Goal: Task Accomplishment & Management: Manage account settings

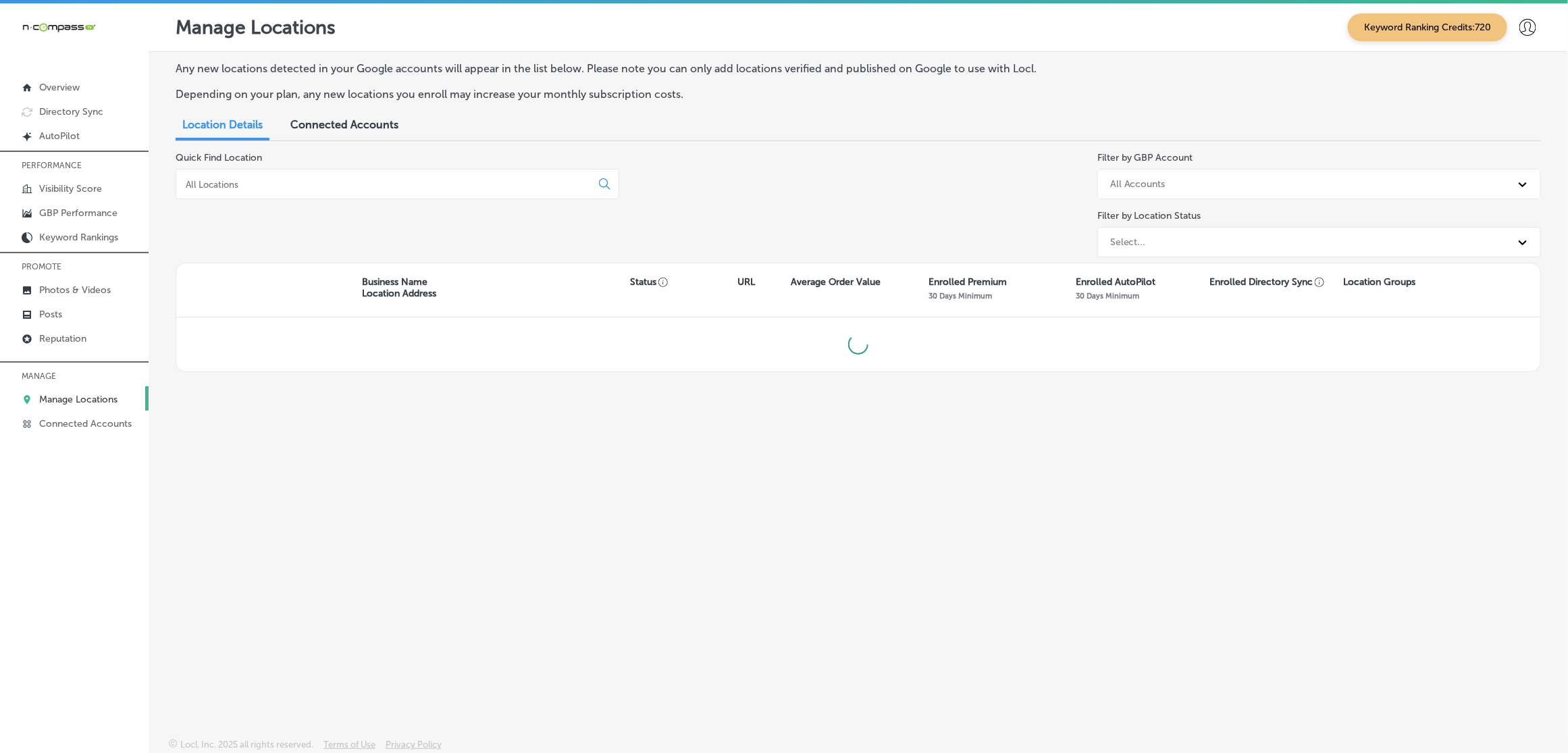
click at [405, 180] on input at bounding box center [386, 184] width 403 height 12
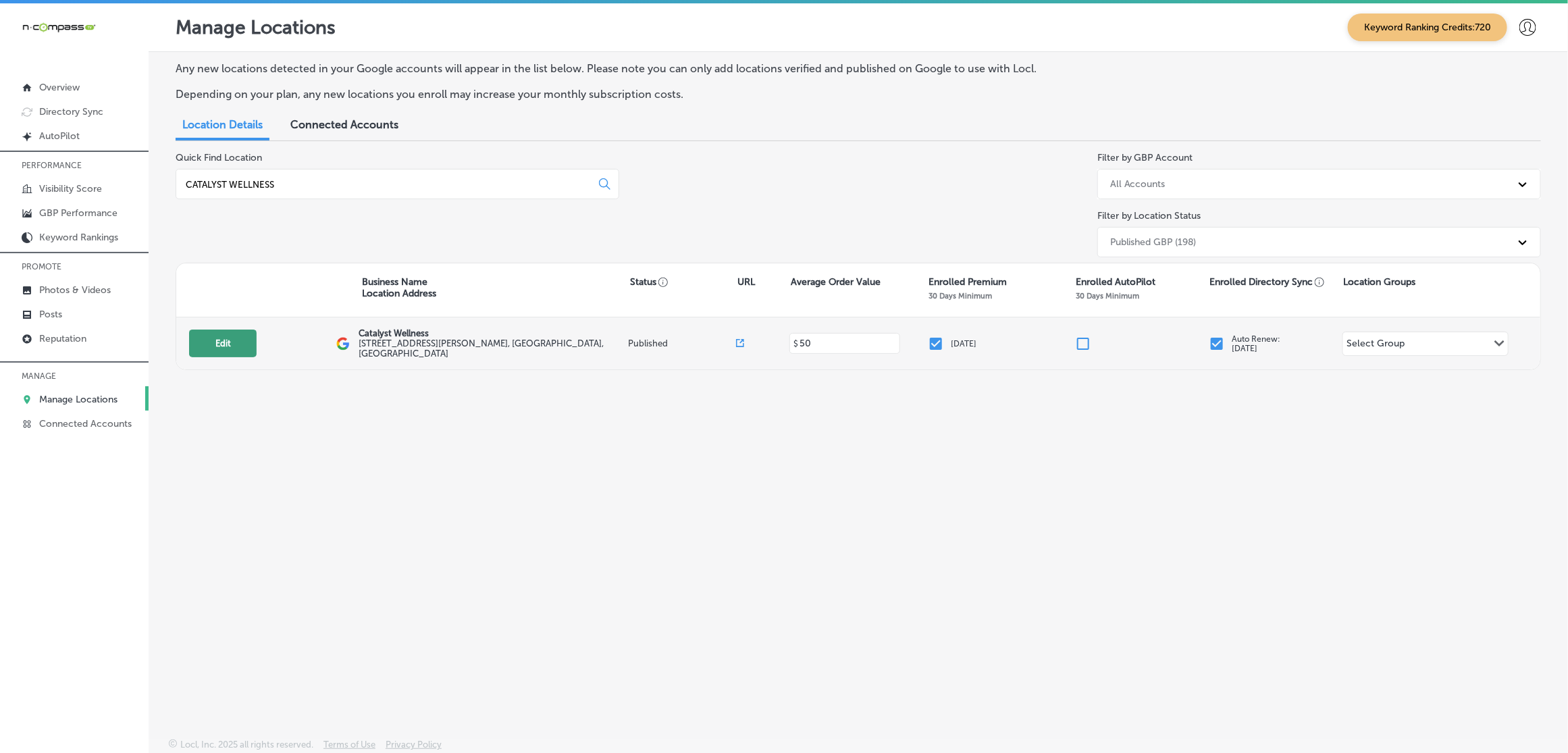
type input "CATALYST WELLNESS"
click at [228, 343] on button "Edit" at bounding box center [223, 343] width 67 height 28
select select "US"
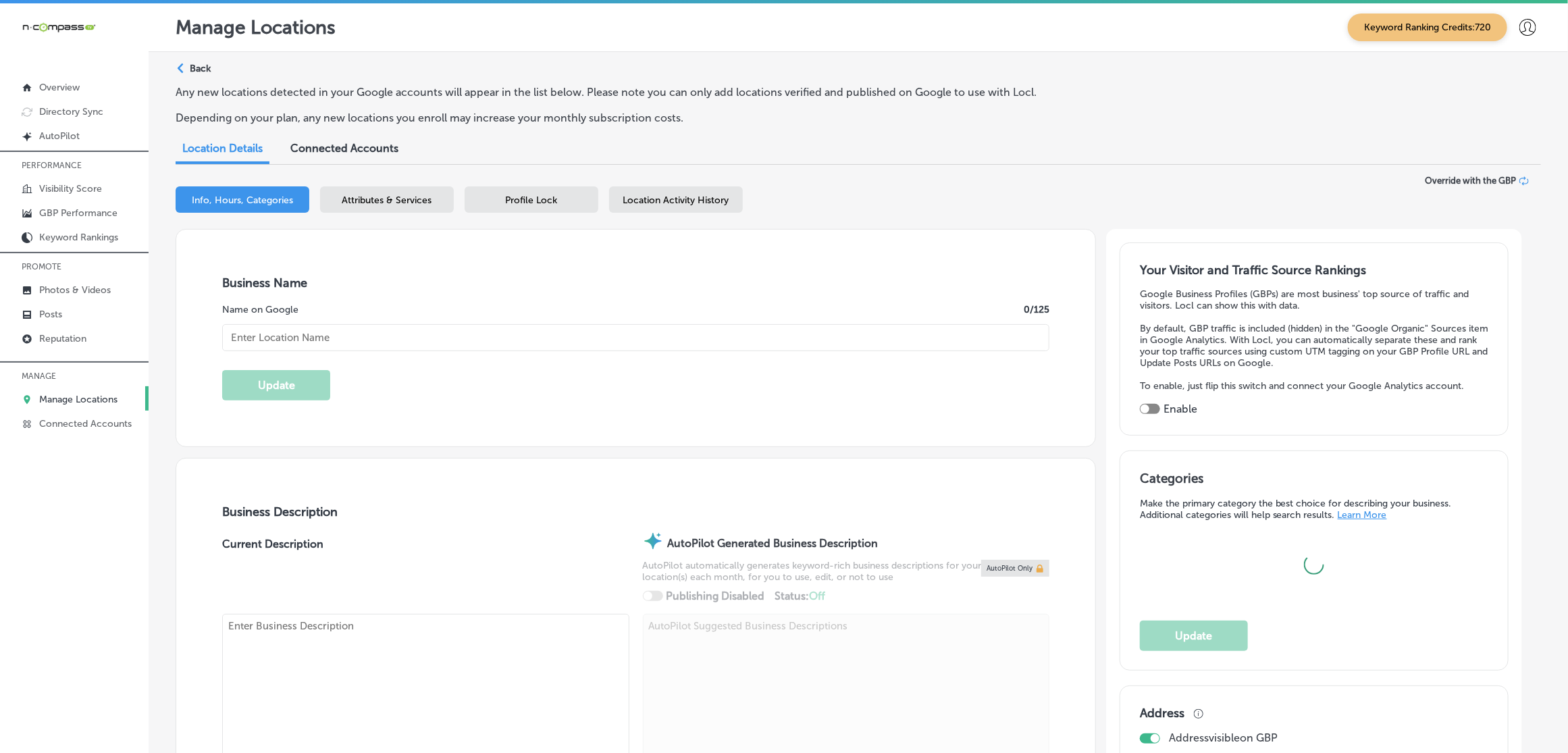
type textarea "At Catalyst Wellness in [GEOGRAPHIC_DATA], [GEOGRAPHIC_DATA], we specialize in …"
checkbox input "true"
type input "[STREET_ADDRESS][PERSON_NAME]"
type input "Scottsdale"
type input "85251"
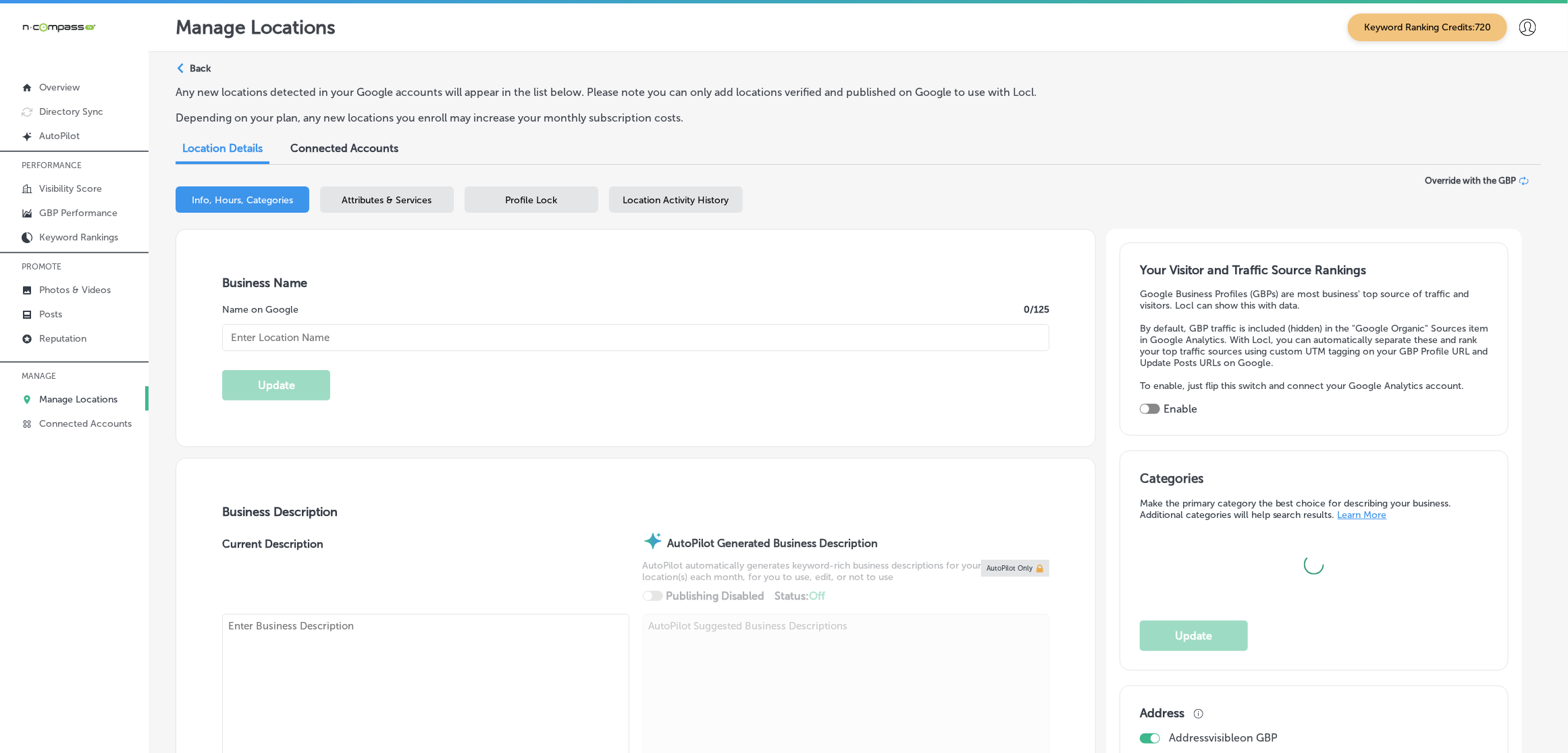
type input "US"
type input "[URL][DOMAIN_NAME]"
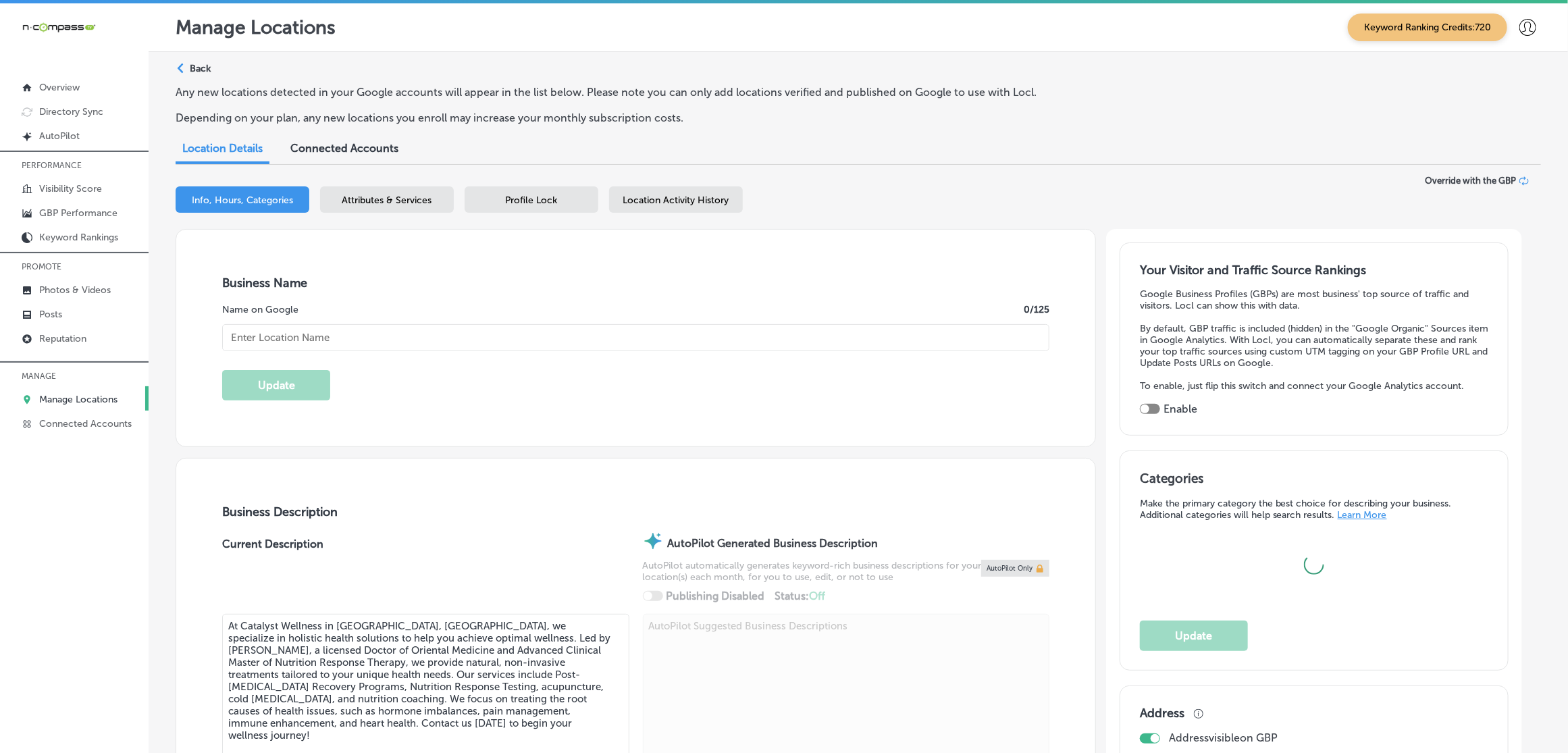
type input "Catalyst Wellness"
type input "[PHONE_NUMBER]"
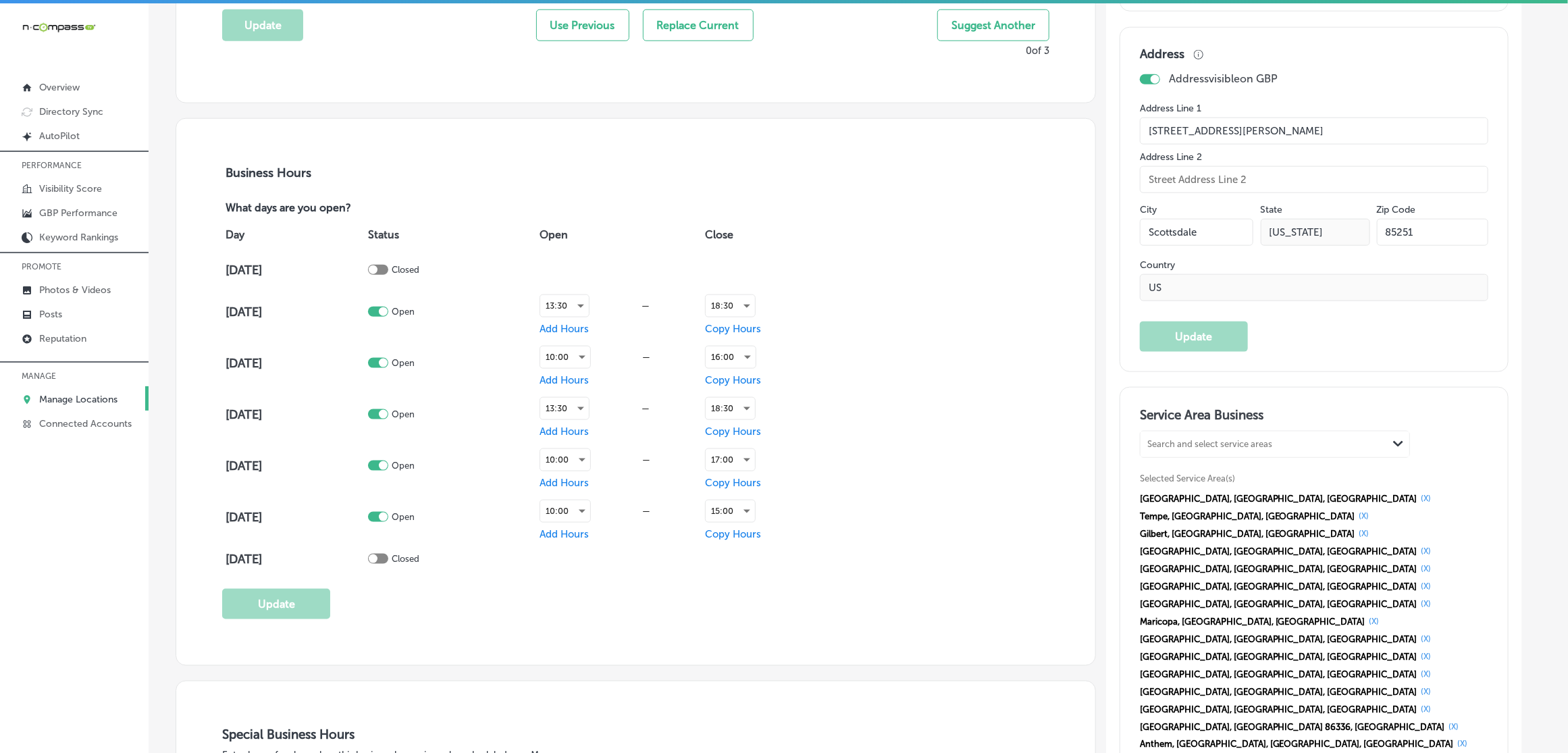
scroll to position [845, 0]
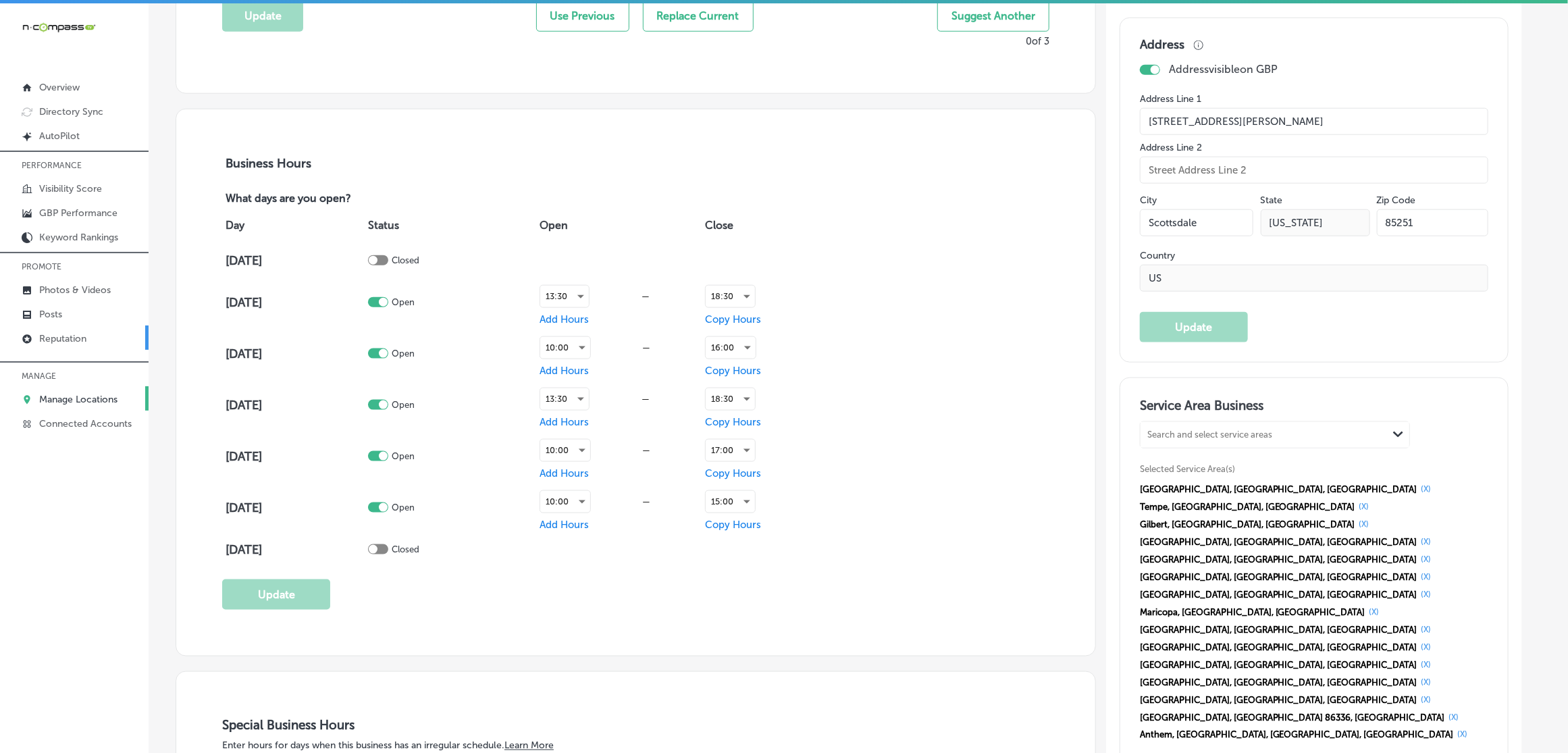
click at [78, 342] on p "Reputation" at bounding box center [63, 338] width 47 height 11
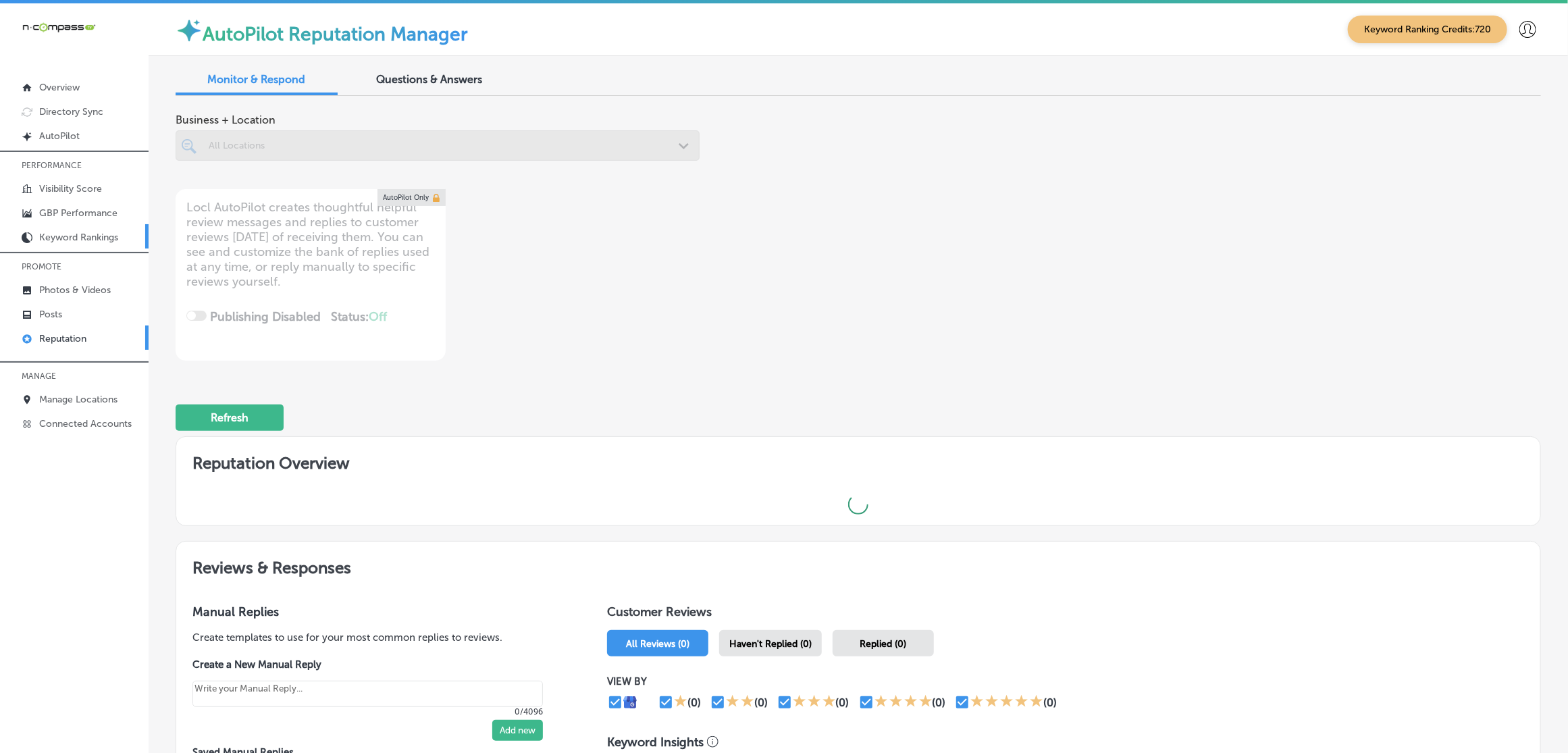
type textarea "x"
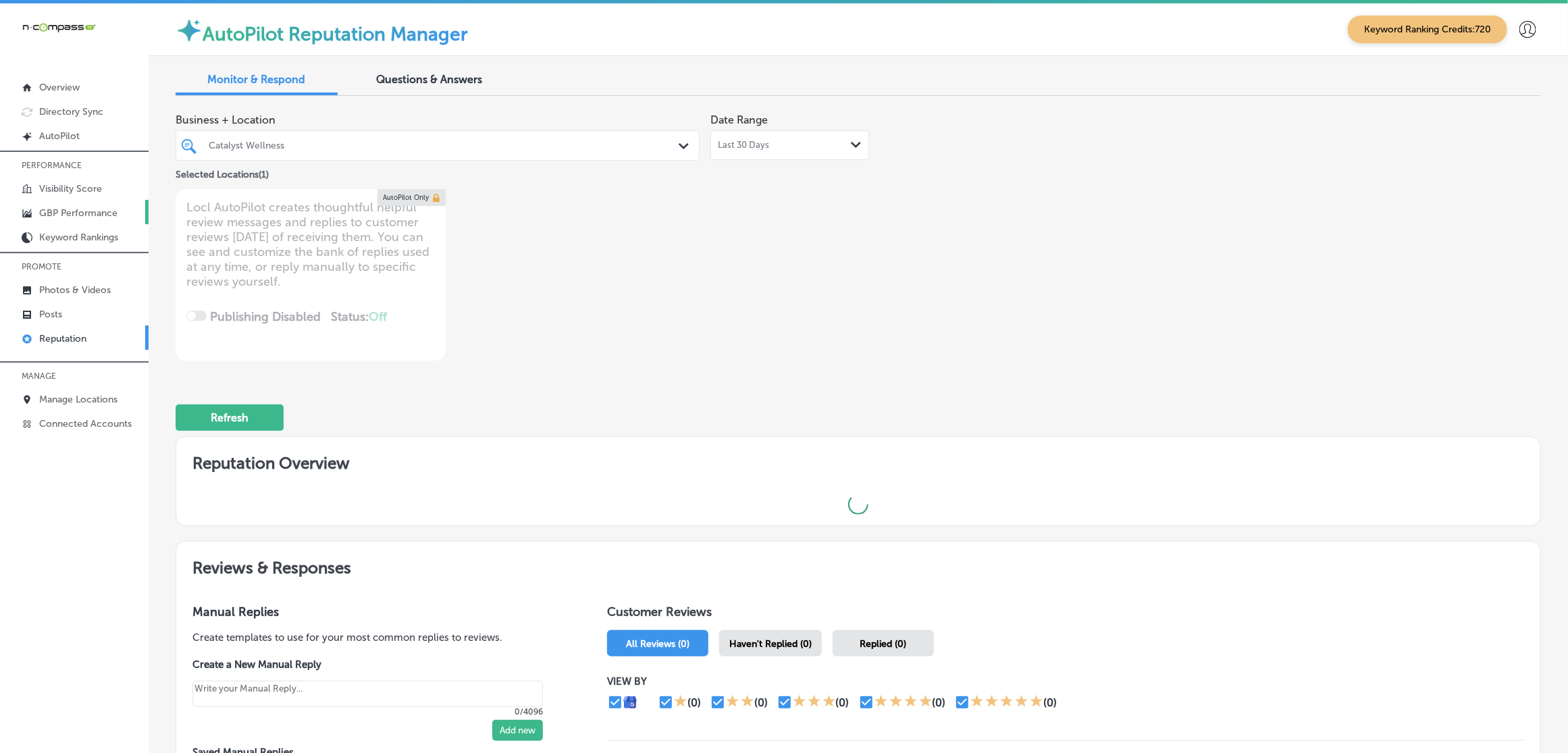
click at [97, 214] on p "GBP Performance" at bounding box center [79, 212] width 79 height 11
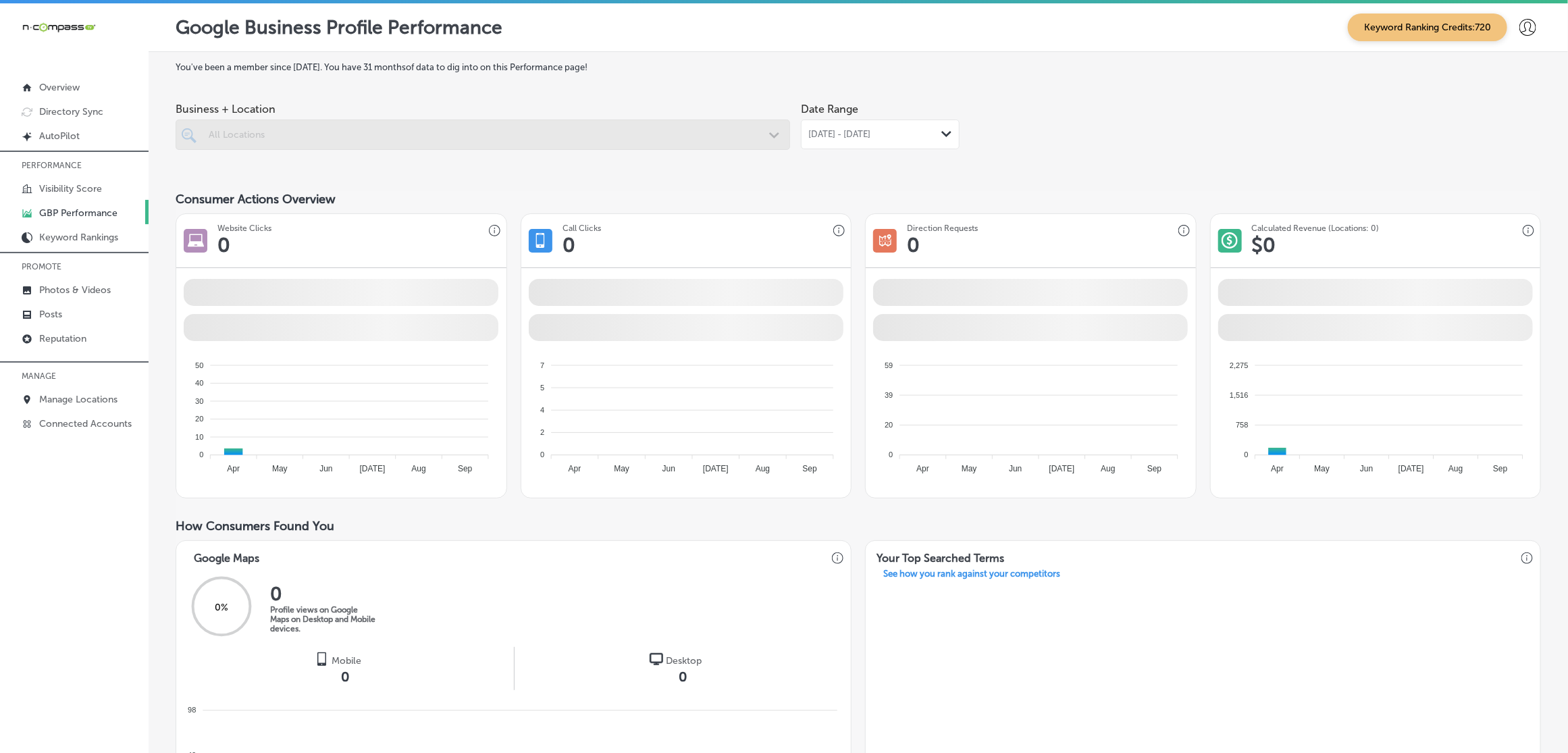
click at [869, 135] on span "[DATE] - [DATE]" at bounding box center [839, 135] width 62 height 10
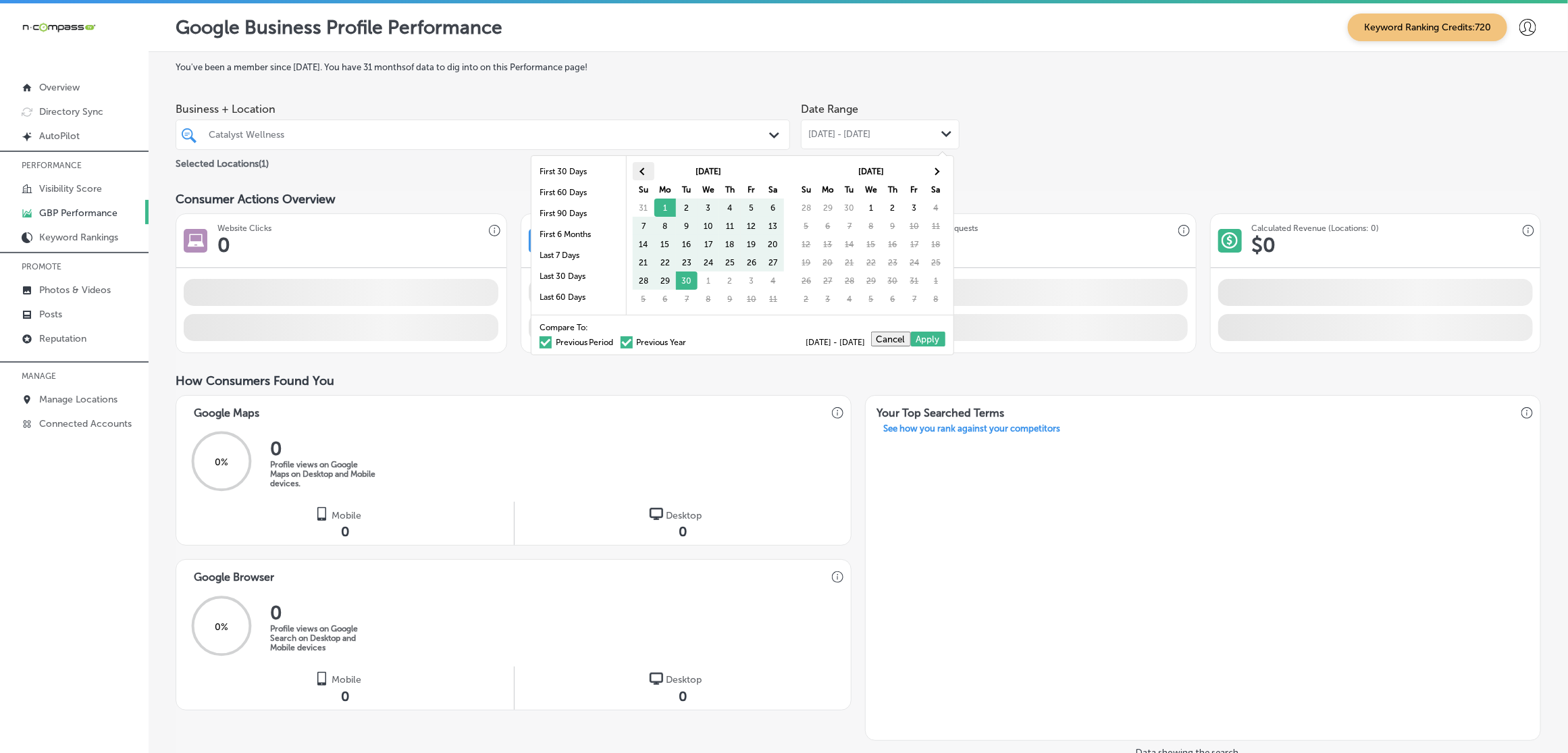
click at [640, 167] on th at bounding box center [643, 171] width 22 height 18
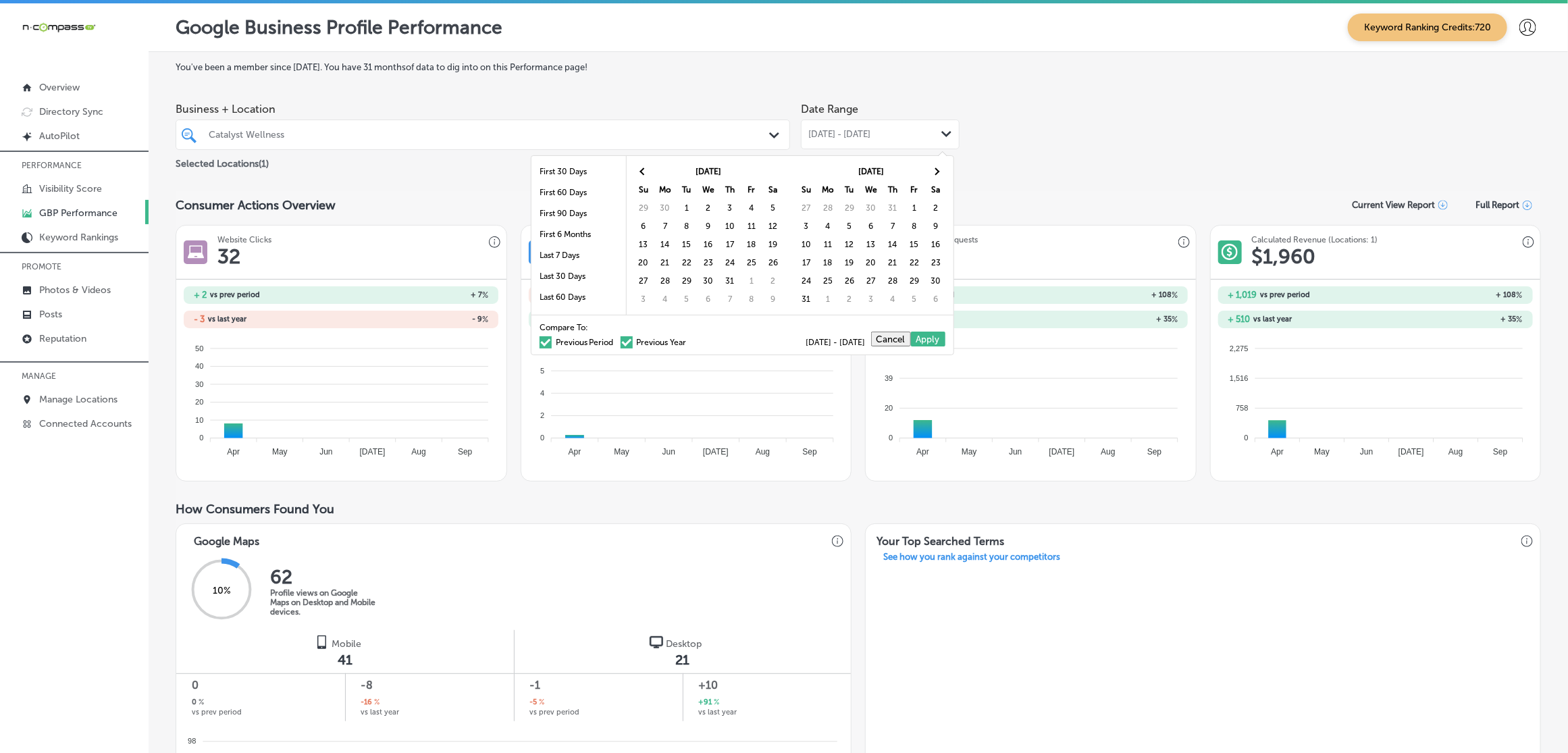
click at [640, 167] on th at bounding box center [643, 171] width 22 height 18
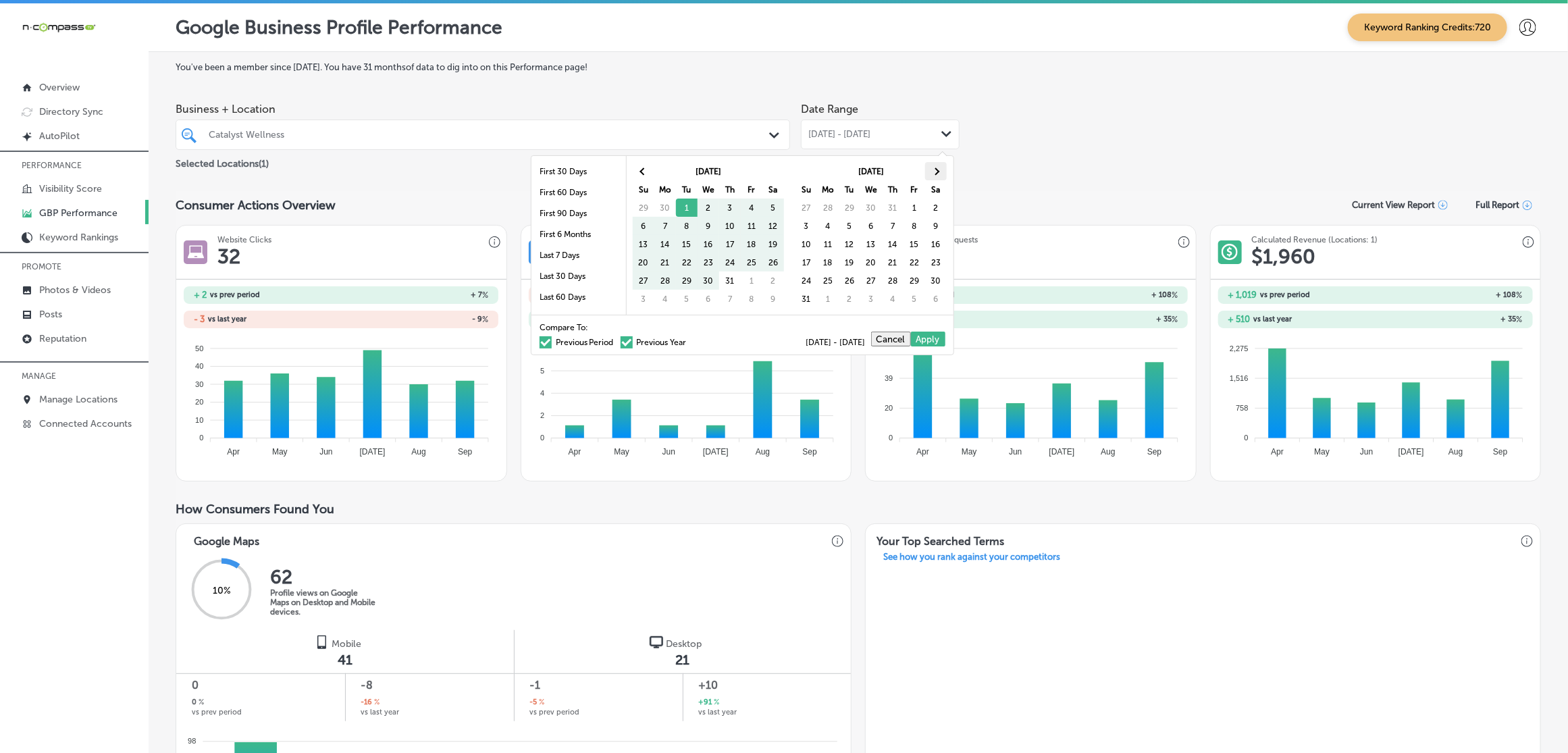
click at [944, 172] on th at bounding box center [935, 171] width 22 height 18
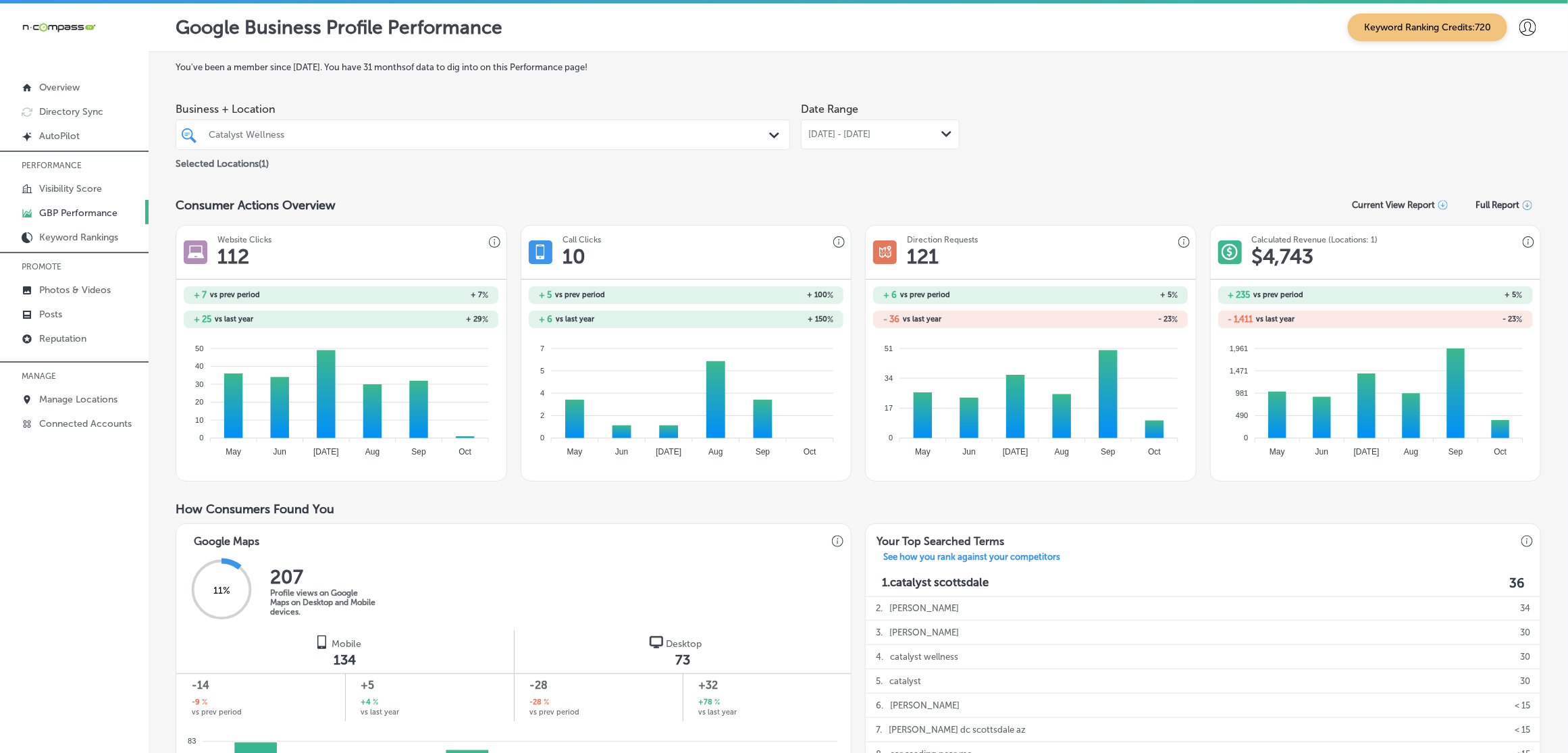
click at [845, 338] on div "Website Clicks 112 + 7 vs prev period + 7 % + 25 vs last year + 29 % 50 50 40 4…" at bounding box center [858, 354] width 1365 height 257
click at [906, 145] on div "[DATE] - [DATE] Path Created with Sketch." at bounding box center [880, 135] width 159 height 30
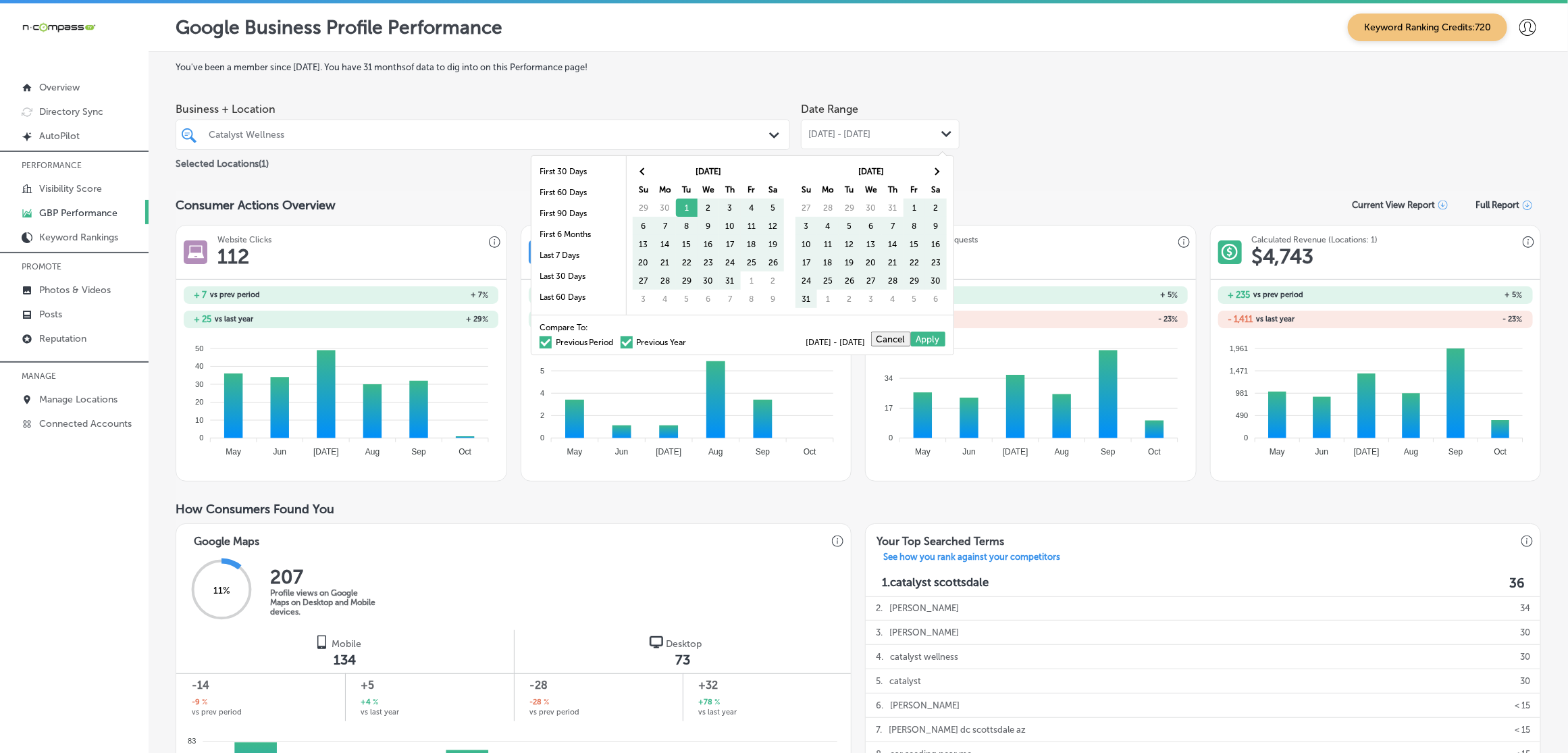
click at [540, 349] on span at bounding box center [546, 342] width 12 height 12
click at [616, 341] on input "Previous Period" at bounding box center [616, 341] width 0 height 0
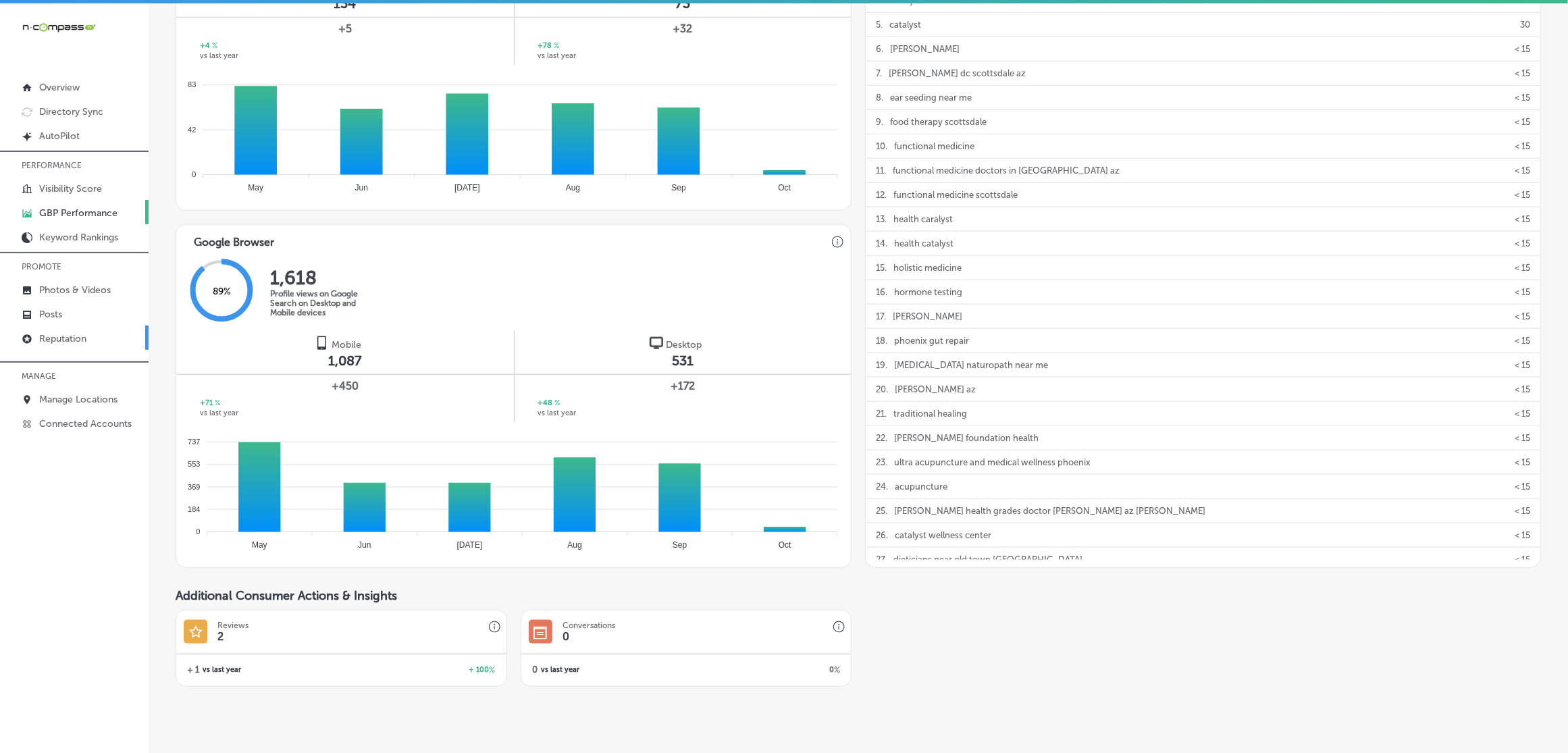
scroll to position [591, 0]
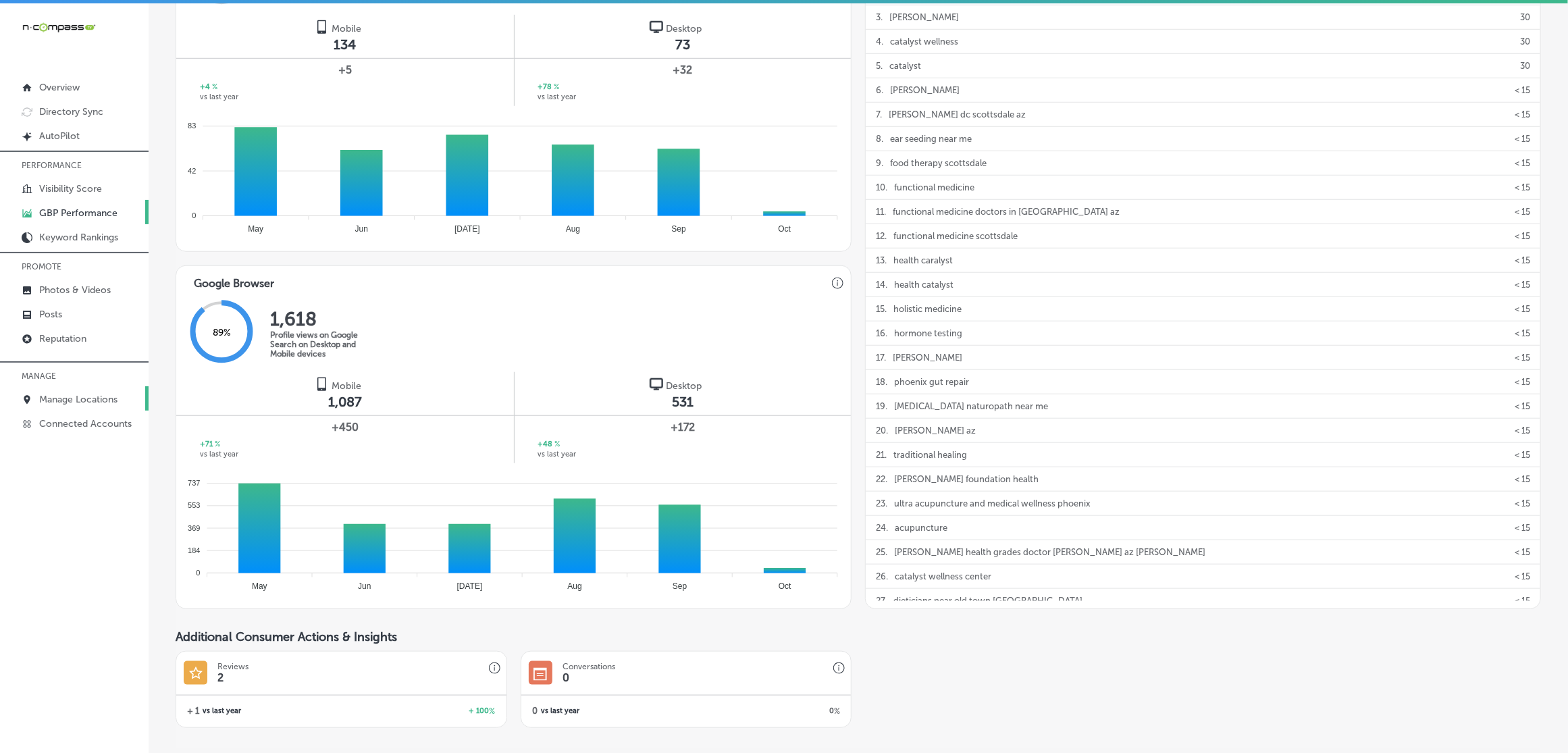
click at [62, 397] on p "Manage Locations" at bounding box center [79, 399] width 79 height 11
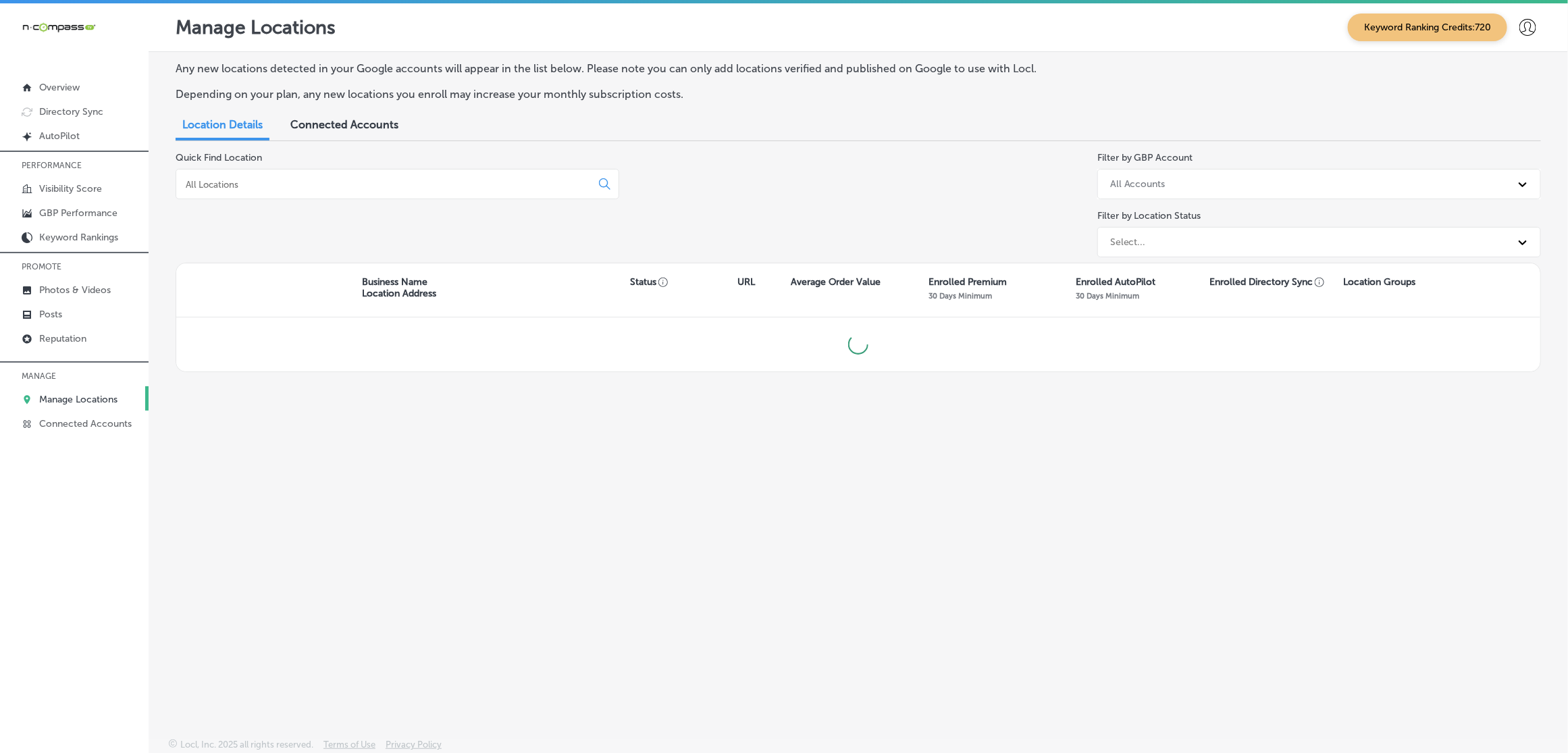
click at [282, 183] on input at bounding box center [386, 184] width 403 height 12
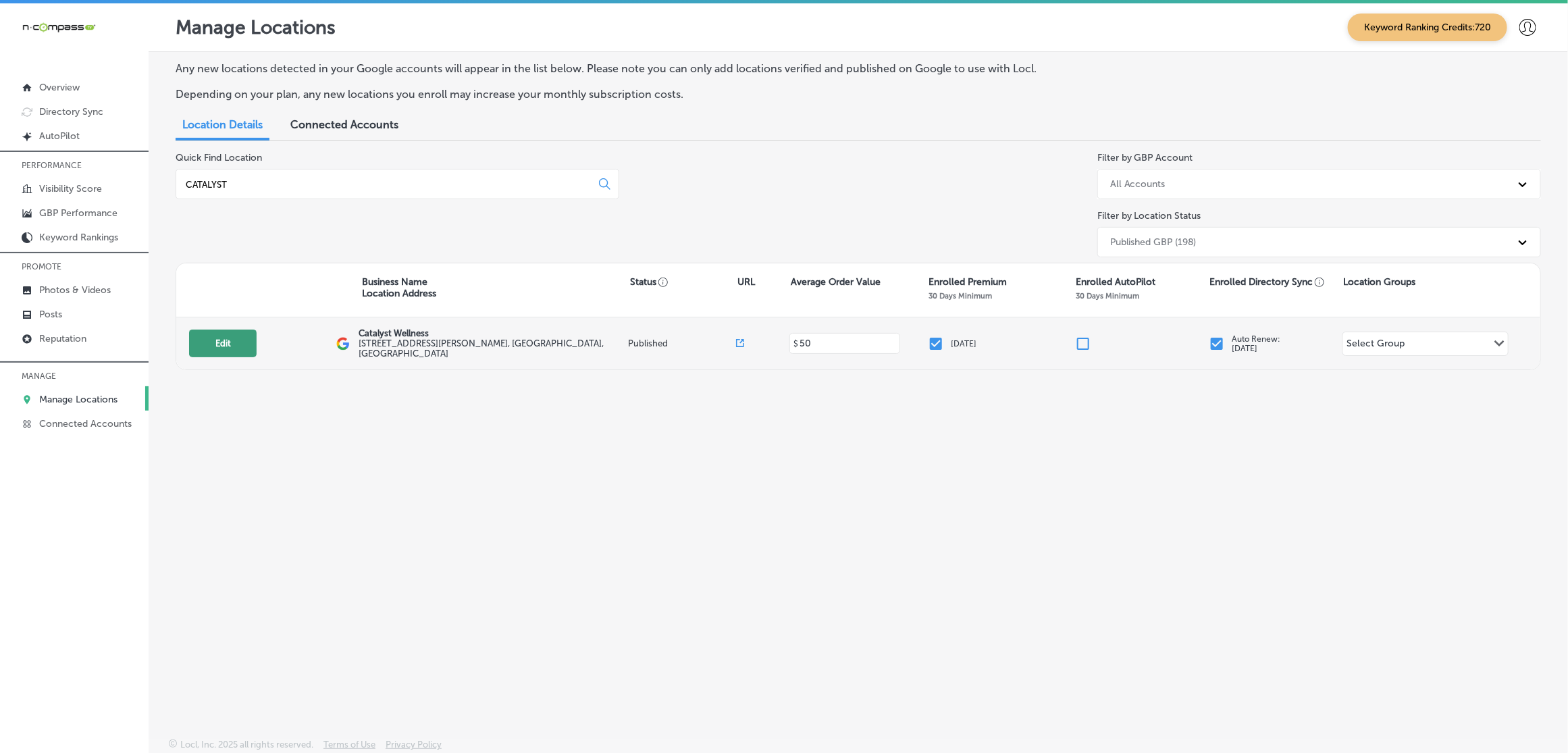
type input "CATALYST"
click at [211, 348] on button "Edit" at bounding box center [223, 343] width 67 height 28
select select "US"
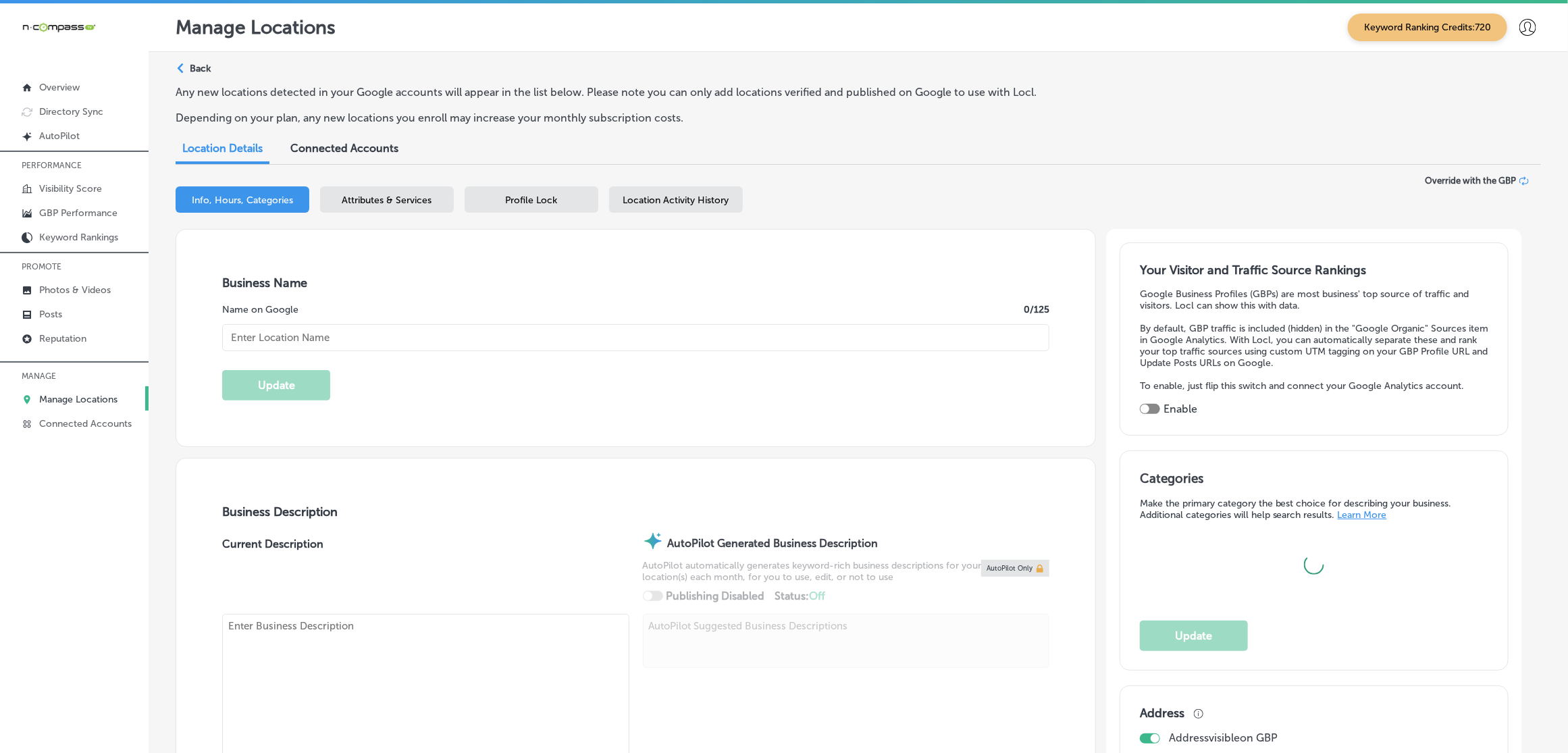
type input "Catalyst Wellness"
checkbox input "true"
type input "[STREET_ADDRESS][PERSON_NAME]"
type input "Scottsdale"
type input "85251"
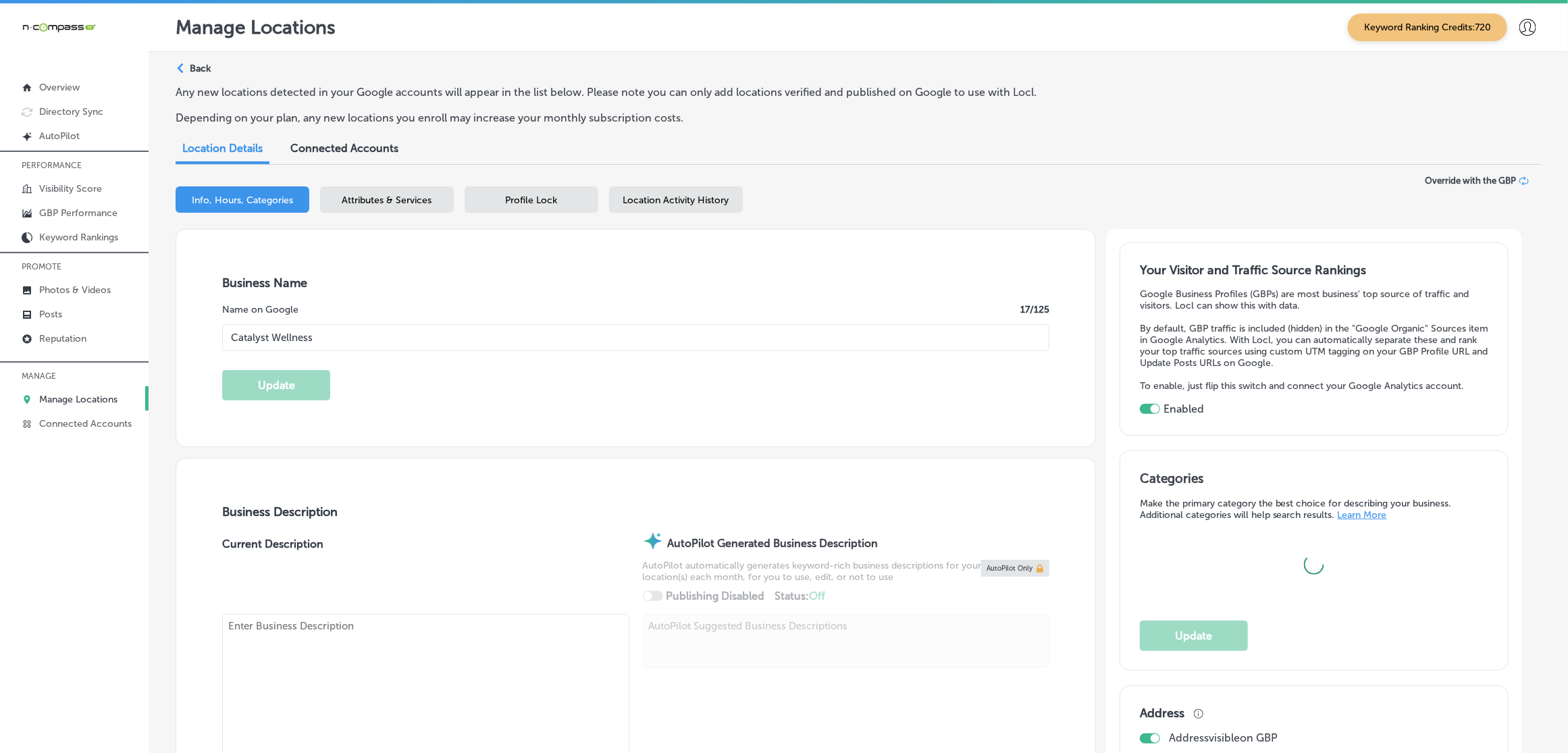
type input "US"
type input "[URL][DOMAIN_NAME]"
type textarea "At Catalyst Wellness in [GEOGRAPHIC_DATA], [GEOGRAPHIC_DATA], we specialize in …"
type input "[PHONE_NUMBER]"
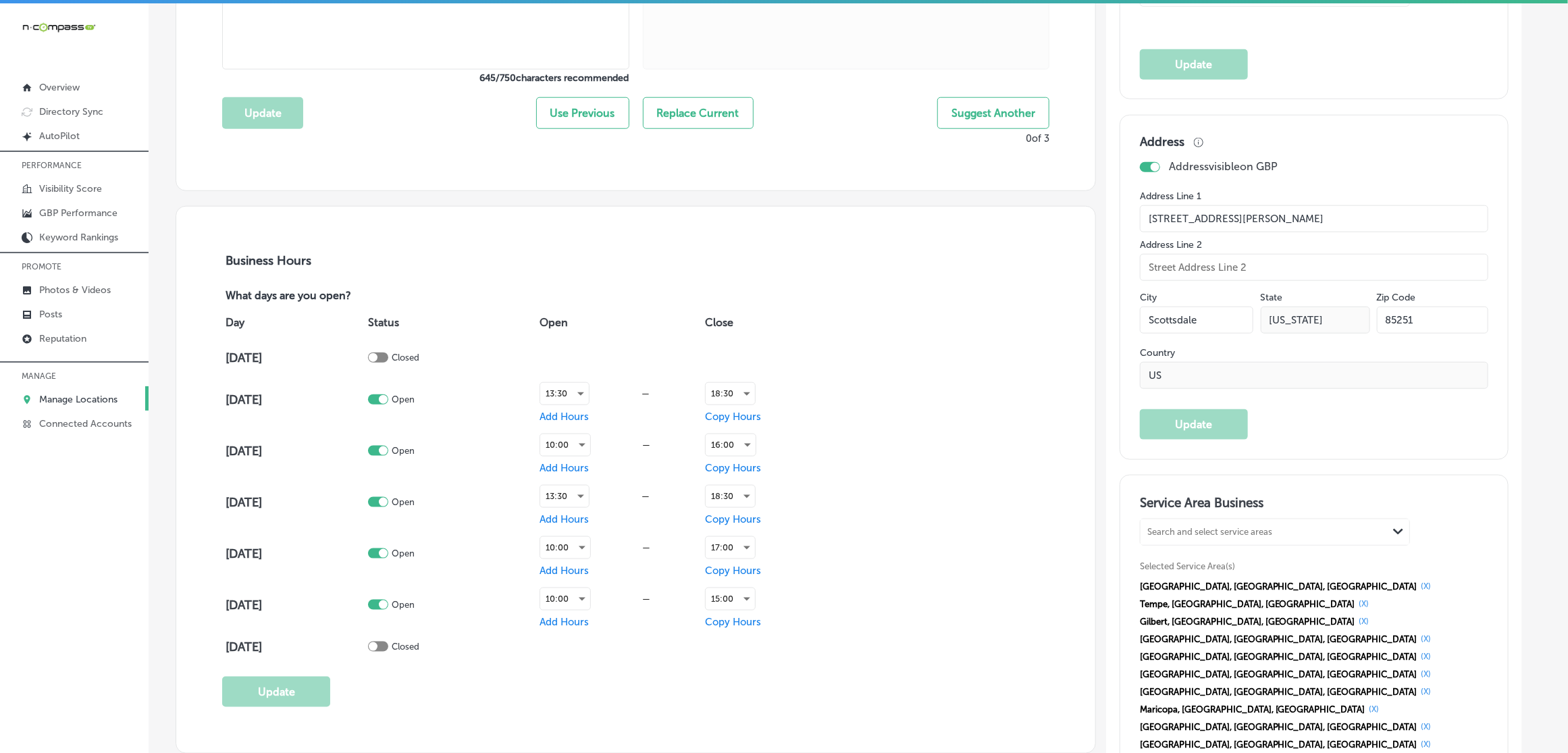
scroll to position [760, 0]
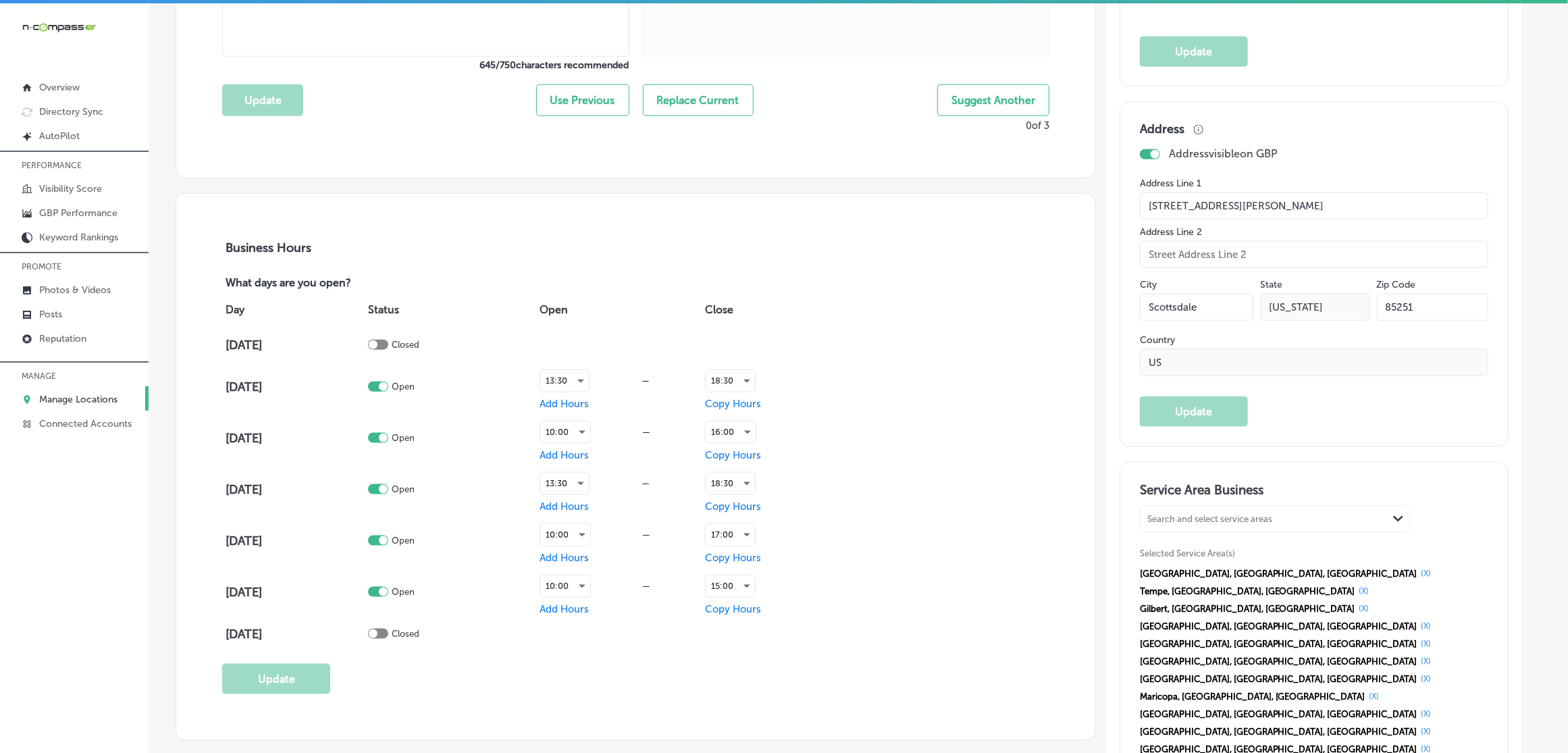
click at [1271, 213] on input "[STREET_ADDRESS][PERSON_NAME]" at bounding box center [1313, 205] width 348 height 27
drag, startPoint x: 1159, startPoint y: 304, endPoint x: 1163, endPoint y: 311, distance: 8.1
click at [1159, 305] on input "Scottsdale" at bounding box center [1196, 307] width 114 height 27
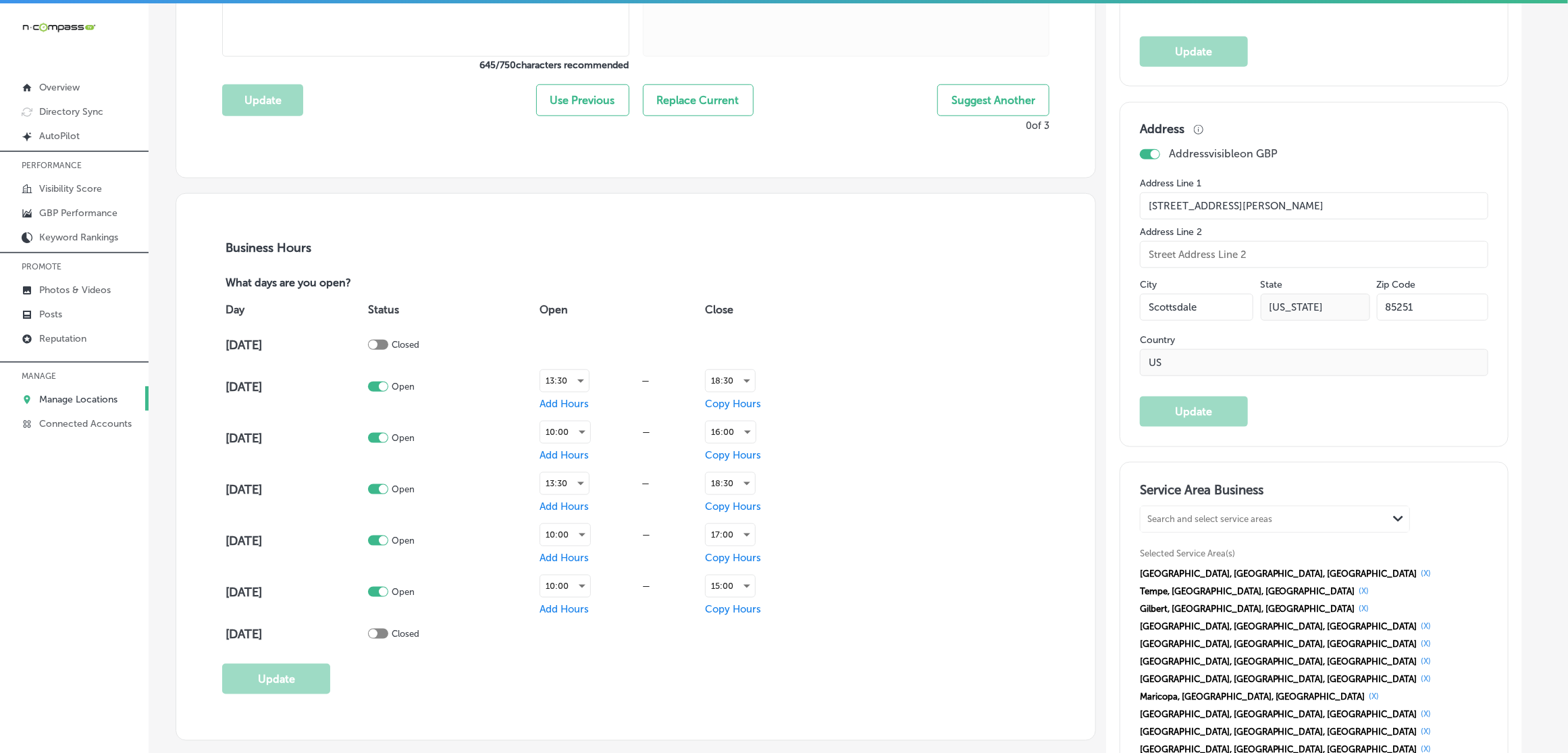
click at [1163, 311] on input "Scottsdale" at bounding box center [1196, 307] width 114 height 27
click at [1457, 314] on input "85251" at bounding box center [1433, 307] width 112 height 27
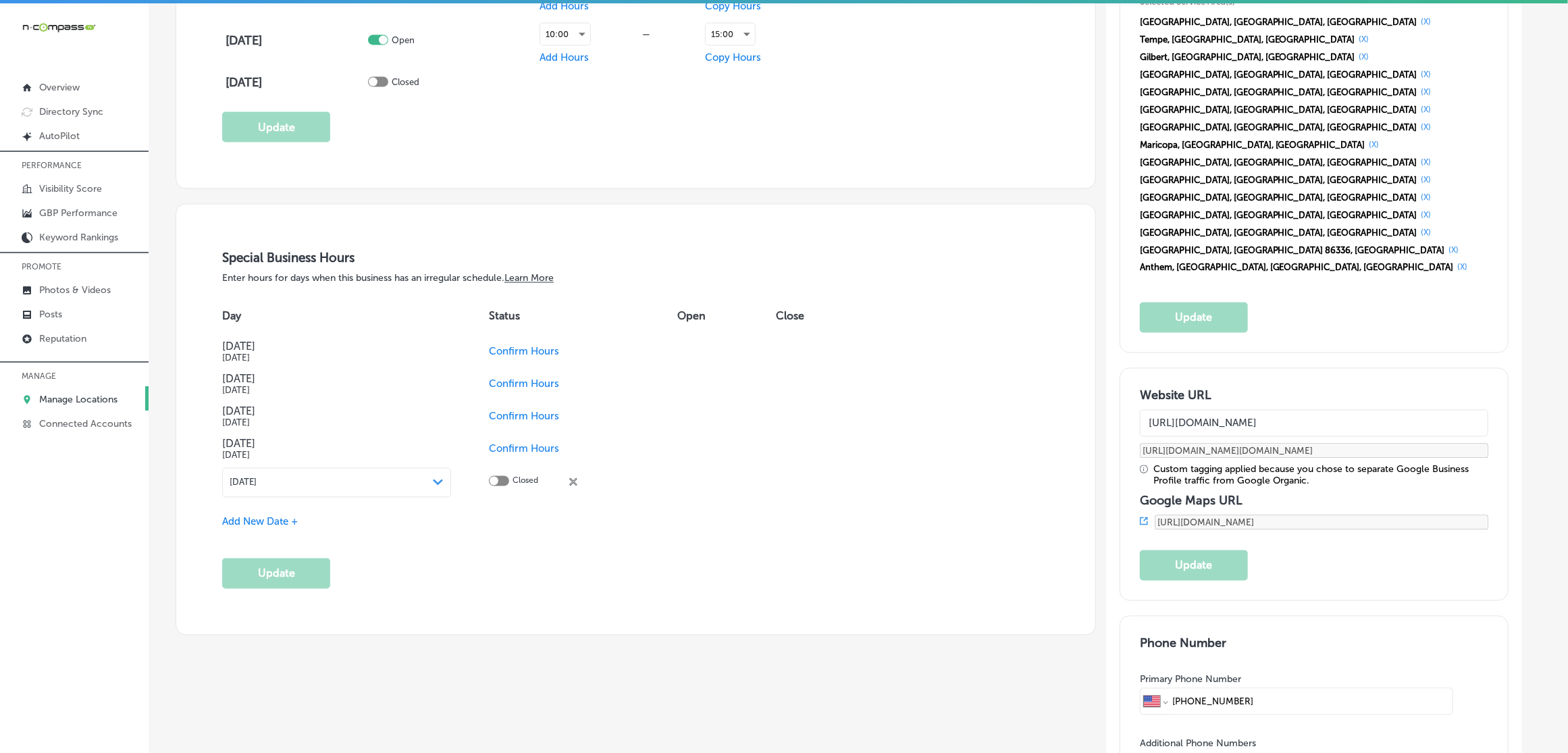
scroll to position [1351, 0]
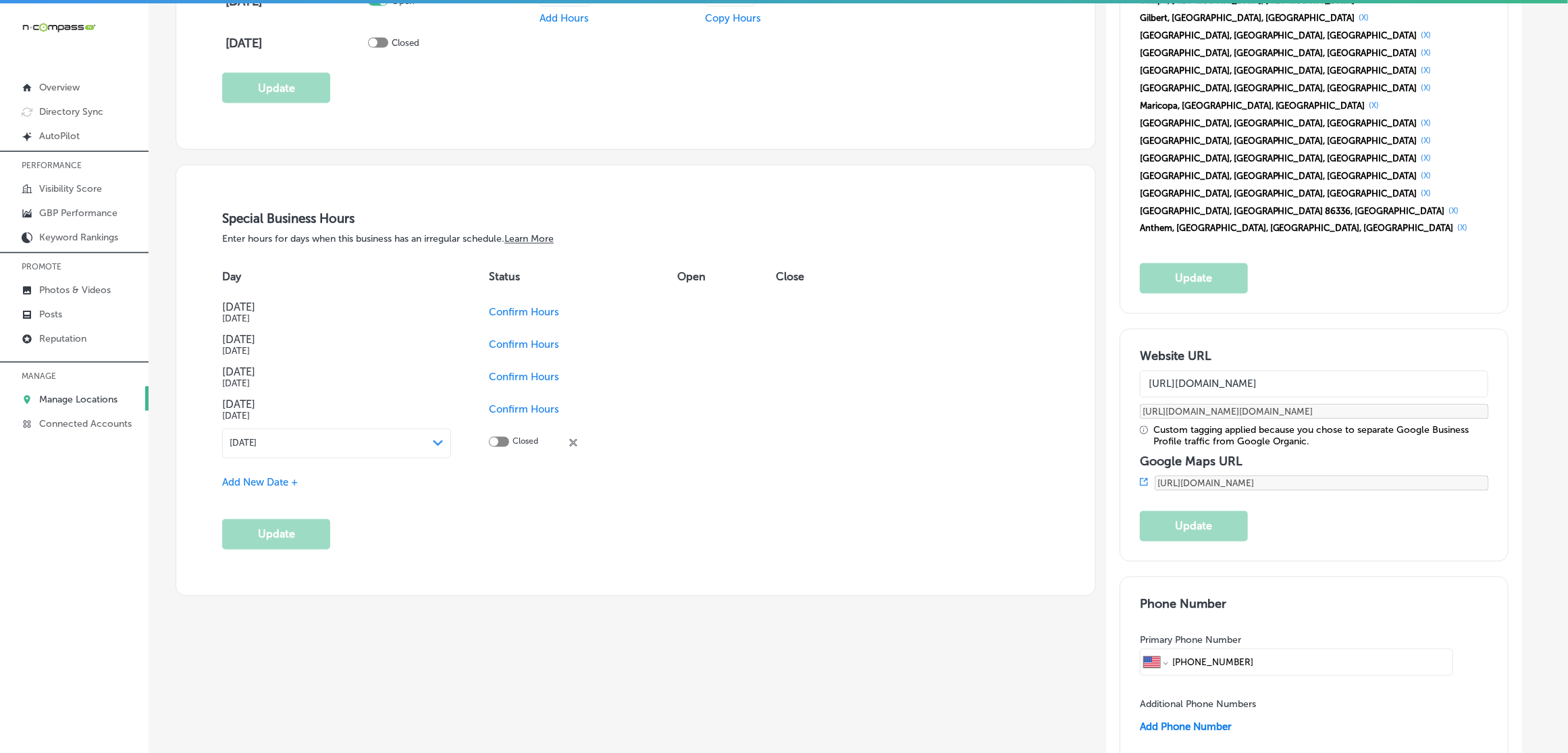
drag, startPoint x: 1293, startPoint y: 508, endPoint x: 1044, endPoint y: 510, distance: 249.0
click at [1044, 510] on div "Business Name Name on Google 17 /125 Catalyst Wellness Update Business Descript…" at bounding box center [848, 276] width 1386 height 2797
